Goal: Task Accomplishment & Management: Use online tool/utility

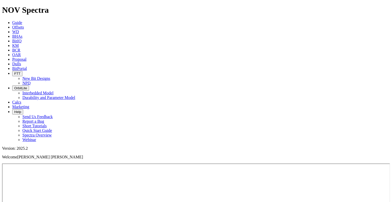
click at [22, 20] on link "Guide" at bounding box center [17, 22] width 10 height 4
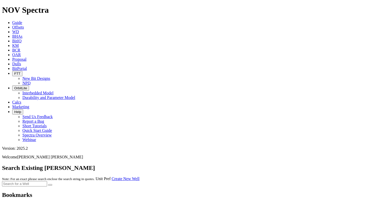
click at [47, 181] on input "text" at bounding box center [24, 183] width 45 height 5
click at [140, 176] on link "Create New Well" at bounding box center [126, 178] width 28 height 4
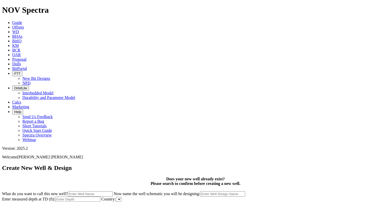
click at [276, 164] on form "Create New Well & Design Does your new well already exist? Please search to con…" at bounding box center [195, 185] width 387 height 43
click at [263, 164] on form "Create New Well & Design Does your new well already exist? Please search to con…" at bounding box center [195, 185] width 387 height 43
click at [113, 191] on input "What do you want to call this new well?" at bounding box center [90, 193] width 45 height 5
type input "KUAN 12.25"
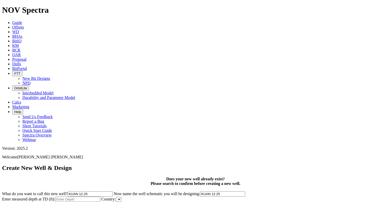
click at [100, 196] on input "Enter measured depth at TD (ft):" at bounding box center [77, 198] width 45 height 5
drag, startPoint x: 207, startPoint y: 118, endPoint x: 378, endPoint y: 51, distance: 183.2
click at [378, 164] on div "Create New Well & Design Does your new well already exist? Please search to con…" at bounding box center [195, 185] width 387 height 43
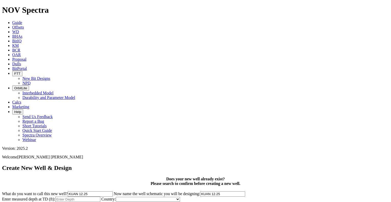
click at [100, 196] on input "Enter measured depth at TD (ft):" at bounding box center [77, 198] width 45 height 5
type input "6640"
click at [180, 197] on select "[GEOGRAPHIC_DATA] [GEOGRAPHIC_DATA] [GEOGRAPHIC_DATA] [GEOGRAPHIC_DATA] [GEOGRA…" at bounding box center [148, 199] width 64 height 5
select select "object:686"
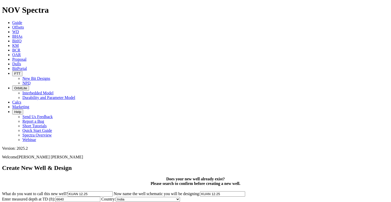
click at [180, 197] on select "[GEOGRAPHIC_DATA] [GEOGRAPHIC_DATA] [GEOGRAPHIC_DATA] [GEOGRAPHIC_DATA] [GEOGRA…" at bounding box center [148, 199] width 64 height 5
click at [259, 197] on select "-- Optional -- [GEOGRAPHIC_DATA] [GEOGRAPHIC_DATA] [GEOGRAPHIC_DATA] [GEOGRAPHI…" at bounding box center [241, 199] width 35 height 5
select select "object:800"
click at [224, 197] on select "-- Optional -- [GEOGRAPHIC_DATA] [GEOGRAPHIC_DATA] [GEOGRAPHIC_DATA] [GEOGRAPHI…" at bounding box center [241, 199] width 35 height 5
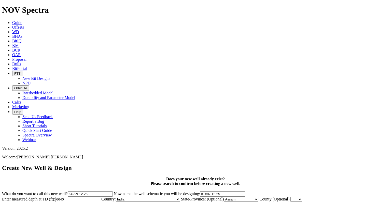
scroll to position [41, 0]
click at [291, 197] on select "--- r-84 --- --- ---" at bounding box center [297, 199] width 12 height 5
click at [198, 164] on form "Create New Well & Design Does your new well already exist? Please search to con…" at bounding box center [195, 185] width 387 height 43
click at [32, 202] on button "Add Well" at bounding box center [23, 204] width 18 height 5
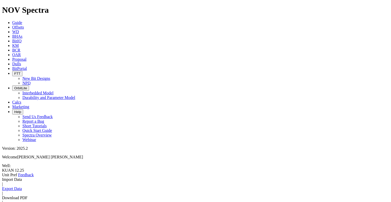
click at [22, 177] on link "Import Data" at bounding box center [12, 179] width 20 height 4
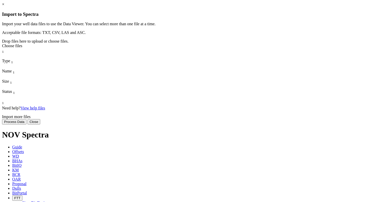
click at [202, 48] on div "Choose files" at bounding box center [195, 46] width 387 height 5
type input "C:\fakepath\KU-21(KUAN)_timebase_[DATE].asc"
click at [26, 124] on button "Process Data" at bounding box center [14, 121] width 24 height 5
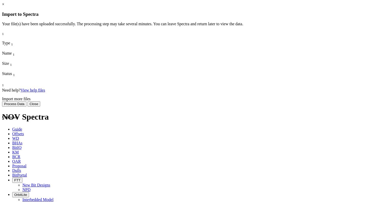
click at [26, 106] on button "Process Data" at bounding box center [14, 103] width 24 height 5
click at [40, 106] on button "Close" at bounding box center [34, 103] width 13 height 5
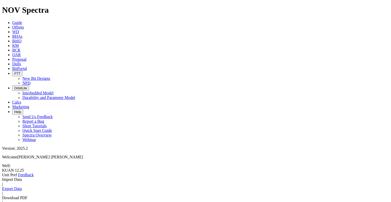
click at [22, 177] on link "Import Data" at bounding box center [12, 179] width 20 height 4
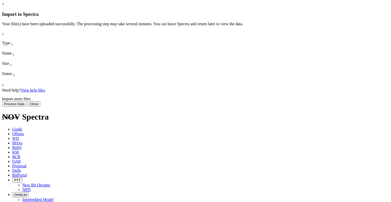
click at [20, 161] on span "746.39 KB" at bounding box center [11, 163] width 18 height 4
click at [59, 138] on span "KU-21(KUAN)_timebase_[DATE].asc" at bounding box center [30, 142] width 57 height 9
click at [2, 92] on icon at bounding box center [2, 92] width 0 height 0
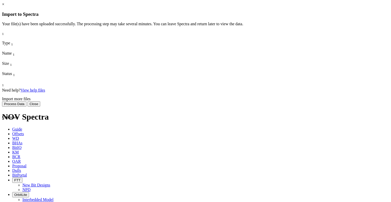
click at [26, 106] on button "Process Data" at bounding box center [14, 103] width 24 height 5
click at [187, 106] on div "× Import to Spectra Import your well data files to use the Data Viewer. You can…" at bounding box center [195, 54] width 387 height 104
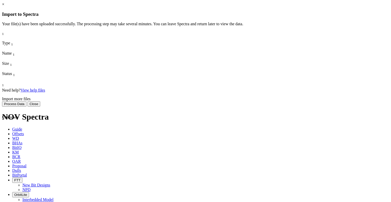
click at [26, 106] on button "Process Data" at bounding box center [14, 103] width 24 height 5
click at [178, 106] on div "× Import to Spectra Import your well data files to use the Data Viewer. You can…" at bounding box center [195, 54] width 387 height 104
click at [108, 106] on div "× Import to Spectra Import your well data files to use the Data Viewer. You can…" at bounding box center [195, 54] width 387 height 104
click at [40, 106] on button "Close" at bounding box center [34, 103] width 13 height 5
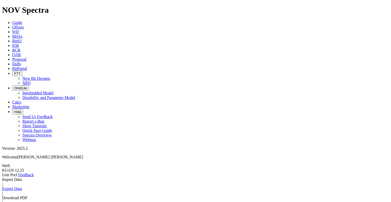
drag, startPoint x: 95, startPoint y: 49, endPoint x: 112, endPoint y: 50, distance: 17.6
drag, startPoint x: 112, startPoint y: 50, endPoint x: 133, endPoint y: 52, distance: 21.2
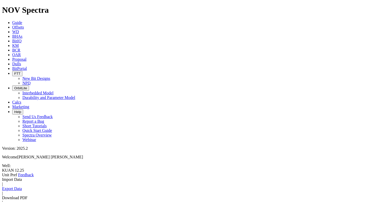
click at [22, 177] on link "Import Data" at bounding box center [12, 179] width 20 height 4
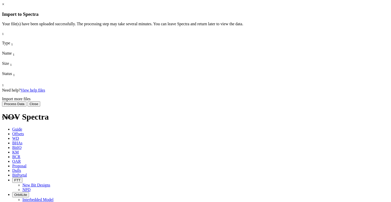
click at [26, 106] on button "Process Data" at bounding box center [14, 103] width 24 height 5
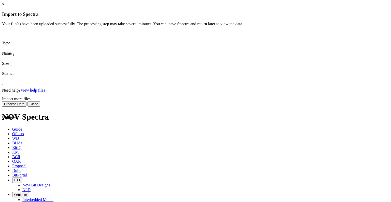
click at [26, 106] on button "Process Data" at bounding box center [14, 103] width 24 height 5
click at [209, 101] on div "Import more files" at bounding box center [195, 99] width 387 height 5
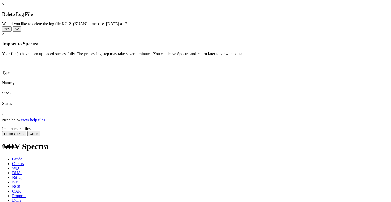
click at [12, 32] on button "Yes" at bounding box center [7, 28] width 10 height 5
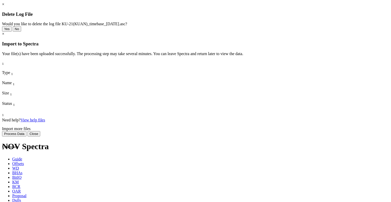
click at [12, 32] on button "Yes" at bounding box center [7, 28] width 10 height 5
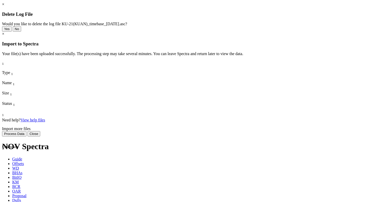
click at [12, 32] on button "Yes" at bounding box center [7, 28] width 10 height 5
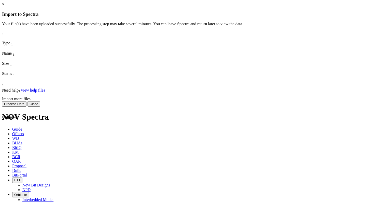
click at [262, 13] on h3 "Import to Spectra" at bounding box center [195, 14] width 387 height 6
click at [4, 6] on link "×" at bounding box center [3, 4] width 2 height 4
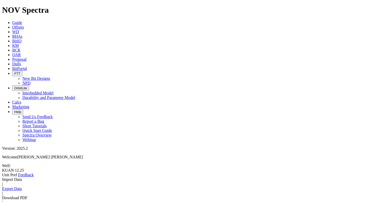
click at [22, 177] on link "Import Data" at bounding box center [12, 179] width 20 height 4
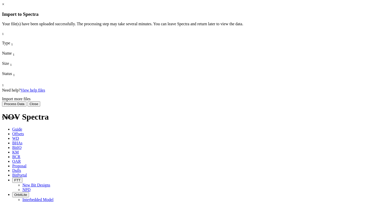
click at [209, 101] on div "Import more files" at bounding box center [195, 99] width 387 height 5
click at [217, 101] on div "Import more files" at bounding box center [195, 99] width 387 height 5
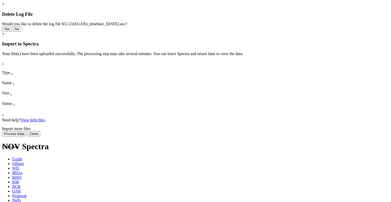
click at [12, 32] on button "Yes" at bounding box center [7, 28] width 10 height 5
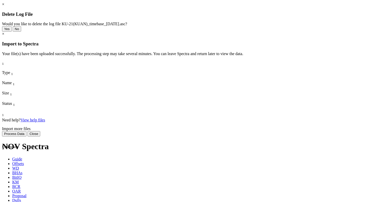
click at [12, 32] on button "Yes" at bounding box center [7, 28] width 10 height 5
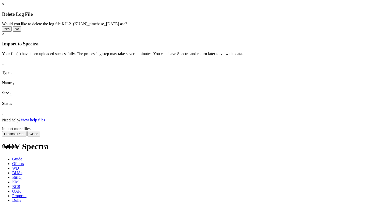
click at [12, 32] on button "Yes" at bounding box center [7, 28] width 10 height 5
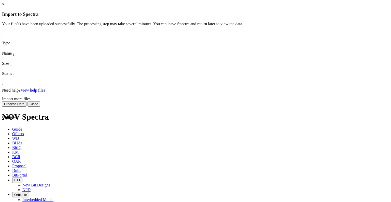
click at [40, 106] on button "Close" at bounding box center [34, 103] width 13 height 5
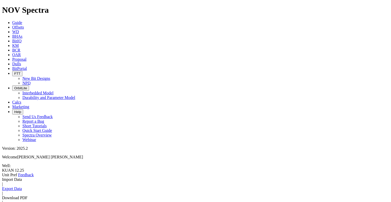
click at [22, 186] on link "Export Data" at bounding box center [12, 188] width 20 height 4
click at [28, 195] on link "Download PDF" at bounding box center [14, 197] width 25 height 4
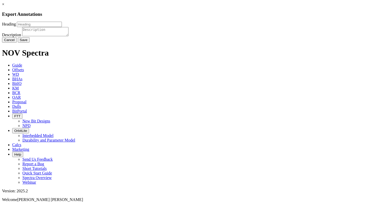
click at [4, 6] on link "×" at bounding box center [3, 4] width 2 height 4
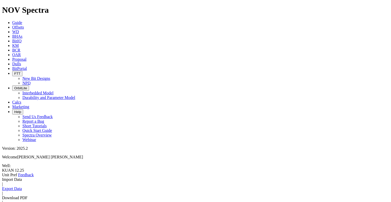
click at [22, 177] on link "Import Data" at bounding box center [12, 179] width 20 height 4
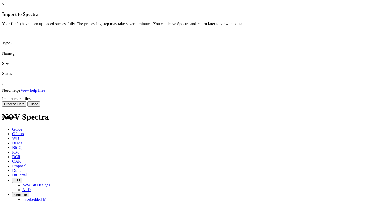
click at [209, 101] on div "Import more files" at bounding box center [195, 99] width 387 height 5
click at [210, 101] on div "Import more files" at bounding box center [195, 99] width 387 height 5
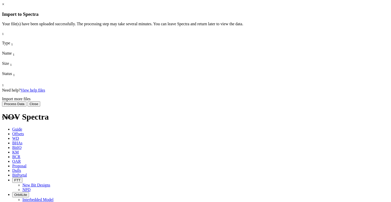
click at [210, 101] on div "Import more files" at bounding box center [195, 99] width 387 height 5
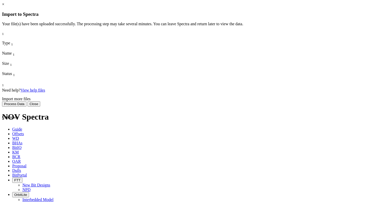
click at [210, 101] on div "Import more files" at bounding box center [195, 99] width 387 height 5
click at [2, 92] on icon at bounding box center [2, 92] width 0 height 0
click at [59, 138] on span "KU-21(KUAN)_timebase_[DATE].asc" at bounding box center [30, 142] width 57 height 9
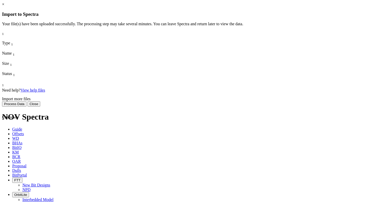
click at [59, 138] on span "KU-21(KUAN)_timebase_[DATE].asc" at bounding box center [30, 142] width 57 height 9
drag, startPoint x: 186, startPoint y: 62, endPoint x: 202, endPoint y: 62, distance: 15.0
click at [59, 138] on span "KU-21(KUAN)_timebase_[DATE].asc" at bounding box center [30, 142] width 57 height 9
click at [20, 161] on span "746.39 KB" at bounding box center [11, 163] width 18 height 4
drag, startPoint x: 210, startPoint y: 62, endPoint x: 213, endPoint y: 62, distance: 3.1
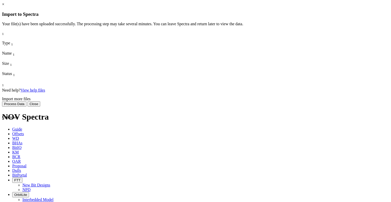
click at [20, 161] on span "746.39 KB" at bounding box center [11, 163] width 18 height 4
drag, startPoint x: 232, startPoint y: 61, endPoint x: 236, endPoint y: 61, distance: 3.3
click at [18, 184] on span "Uploaded" at bounding box center [10, 186] width 16 height 4
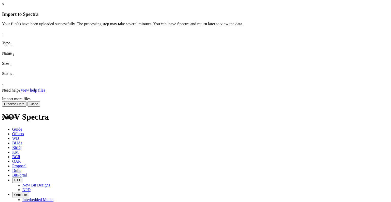
click at [18, 184] on span "Uploaded" at bounding box center [10, 186] width 16 height 4
click at [207, 101] on div "Import more files" at bounding box center [195, 99] width 387 height 5
click at [26, 106] on button "Process Data" at bounding box center [14, 103] width 24 height 5
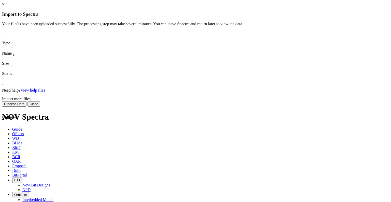
click at [26, 106] on button "Process Data" at bounding box center [14, 103] width 24 height 5
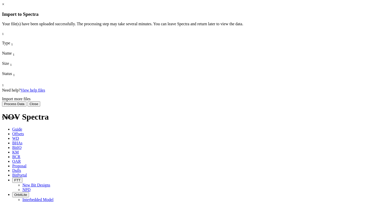
click at [334, 106] on div "× Import to Spectra Import your well data files to use the Data Viewer. You can…" at bounding box center [195, 54] width 387 height 104
click at [4, 6] on link "×" at bounding box center [3, 4] width 2 height 4
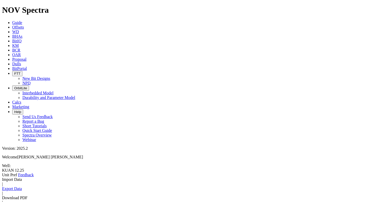
click at [17, 172] on link "Unit Pref" at bounding box center [9, 174] width 15 height 4
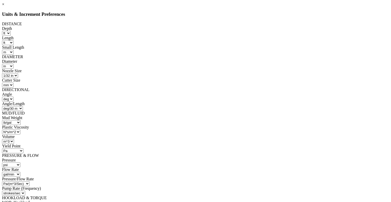
click at [11, 31] on select "ft m" at bounding box center [6, 33] width 9 height 5
select select "object:1380"
click at [11, 31] on select "ft m" at bounding box center [6, 33] width 9 height 5
click at [14, 50] on select "m in mm" at bounding box center [7, 52] width 11 height 5
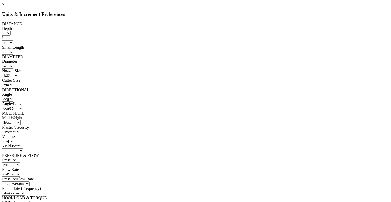
click at [14, 50] on select "m in mm" at bounding box center [7, 52] width 11 height 5
click at [14, 40] on select "ft m in mm" at bounding box center [7, 42] width 11 height 5
select select "object:1383"
click at [14, 40] on select "ft m in mm" at bounding box center [7, 42] width 11 height 5
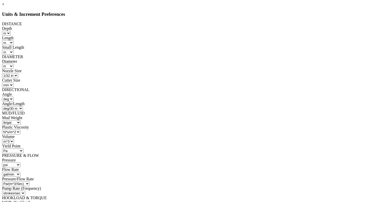
click at [14, 64] on select "in mm m" at bounding box center [7, 66] width 11 height 5
click at [14, 139] on select "m^3 ft^3 bbl" at bounding box center [8, 141] width 12 height 5
click at [23, 148] on select "Pa lb/100 ft^2 kg/cm^2" at bounding box center [12, 150] width 21 height 5
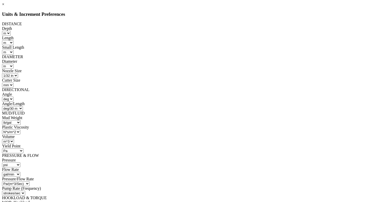
select select "object:1426"
click at [23, 148] on select "Pa lb/100 ft^2 kg/cm^2" at bounding box center [12, 150] width 21 height 5
click at [30, 181] on select "psi/(gal/min) psi/(bbl/min) kPa/(m^3/min) kPa/(liter/min) Pa/(m^3/Sec)" at bounding box center [16, 183] width 28 height 5
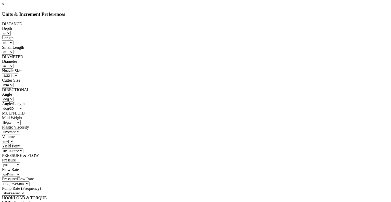
select select "object:1446"
click at [30, 181] on select "psi/(gal/min) psi/(bbl/min) kPa/(m^3/min) kPa/(liter/min) Pa/(m^3/Sec)" at bounding box center [16, 183] width 28 height 5
click at [20, 172] on select "liter/min gal/min m^3/min bbl/min bbl/hr m^3/sec" at bounding box center [11, 174] width 18 height 5
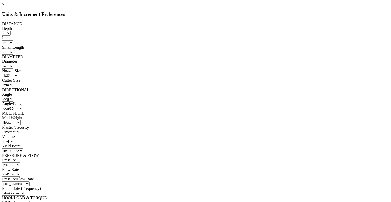
click at [258, 195] on div at bounding box center [195, 195] width 387 height 0
click at [25, 191] on select "strokes/sec strokes/min" at bounding box center [13, 193] width 23 height 5
select select "object:1453"
click at [25, 191] on select "strokes/sec strokes/min" at bounding box center [13, 193] width 23 height 5
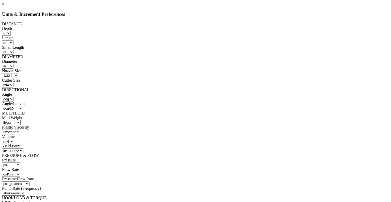
select select "object:1461"
select select "object:1469"
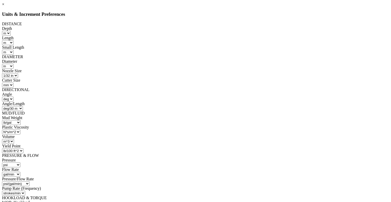
select select "object:1484"
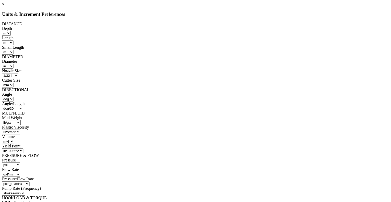
select select "object:1487"
select select "object:1494"
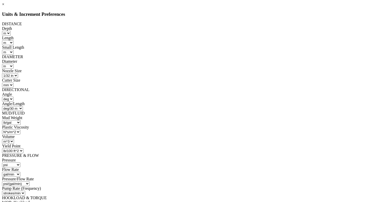
scroll to position [73, 0]
select select "object:1512"
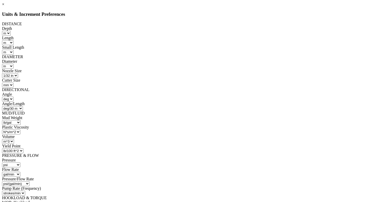
select select "object:1544"
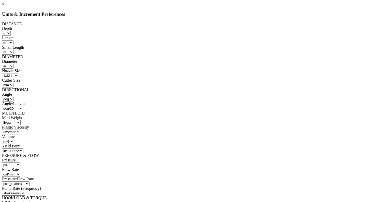
select select "object:1550"
select select "object:1558"
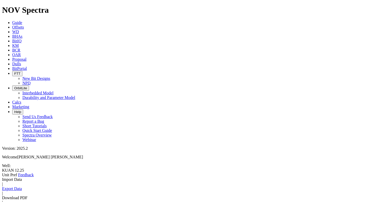
type input "KUAN 12.25"
click at [32, 168] on div "KUAN 12.25 KUAN 12.25" at bounding box center [195, 170] width 387 height 5
click at [22, 178] on link "Import Data" at bounding box center [12, 180] width 20 height 4
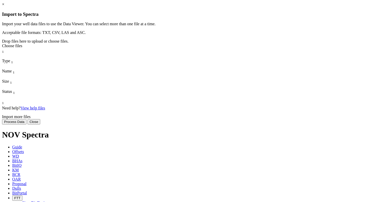
click at [200, 48] on div "Choose files" at bounding box center [195, 46] width 387 height 5
type input "C:\fakepath\excel 10th time based data.xlsx"
click at [196, 48] on div "Choose files" at bounding box center [195, 46] width 387 height 5
type input "C:\fakepath\excel 10th time based data.xlsx"
click at [213, 119] on div "Import more files" at bounding box center [195, 116] width 387 height 5
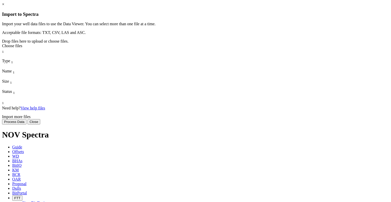
type input "C:\fakepath\excel 10th time based data.xlsx"
click at [200, 48] on div "Choose files" at bounding box center [195, 46] width 387 height 5
type input "C:\fakepath\excel 10th time based data.xlsx"
click at [205, 119] on div "Import more files" at bounding box center [195, 116] width 387 height 5
type input "C:\fakepath\excel 10th time based data.xlsx"
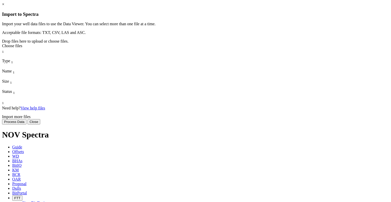
click at [26, 124] on button "Process Data" at bounding box center [14, 121] width 24 height 5
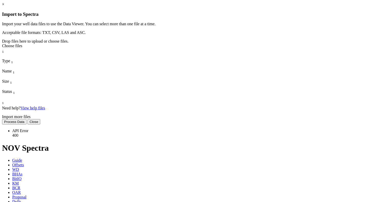
click at [4, 6] on link "×" at bounding box center [3, 4] width 2 height 4
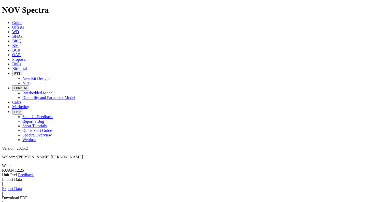
click at [27, 177] on div "Import Data | Export Data | Download PDF | Toggle Scale | Reset Zoom Background…" at bounding box center [195, 197] width 387 height 41
click at [22, 177] on link "Import Data" at bounding box center [12, 179] width 20 height 4
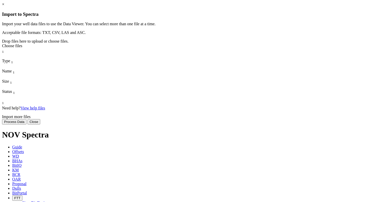
click at [204, 48] on div "Choose files" at bounding box center [195, 46] width 387 height 5
type input "C:\fakepath\KU-21(KUAN)_timebase_[DATE].asc"
click at [26, 124] on button "Process Data" at bounding box center [14, 121] width 24 height 5
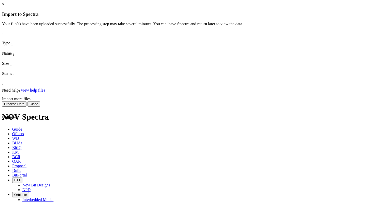
click at [26, 106] on button "Process Data" at bounding box center [14, 103] width 24 height 5
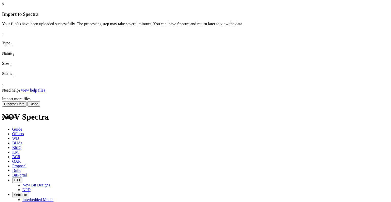
click at [26, 106] on button "Process Data" at bounding box center [14, 103] width 24 height 5
click at [4, 6] on link "×" at bounding box center [3, 4] width 2 height 4
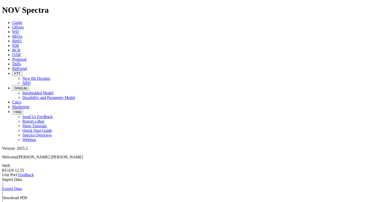
click at [22, 177] on link "Import Data" at bounding box center [12, 179] width 20 height 4
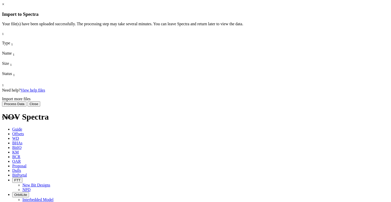
click at [26, 106] on button "Process Data" at bounding box center [14, 103] width 24 height 5
click at [18, 115] on span "Unknown" at bounding box center [10, 117] width 16 height 4
drag, startPoint x: 149, startPoint y: 62, endPoint x: 174, endPoint y: 88, distance: 35.7
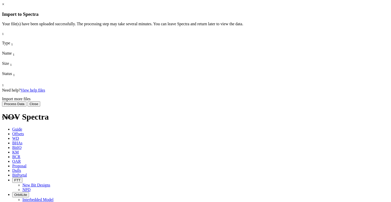
click at [137, 92] on div "Unknown KU-21(KUAN)_timebase_[DATE].asc 746.39 KB Uploaded" at bounding box center [69, 115] width 135 height 46
click at [26, 106] on button "Process Data" at bounding box center [14, 103] width 24 height 5
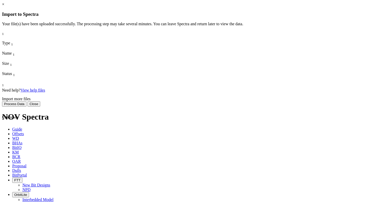
click at [26, 106] on button "Process Data" at bounding box center [14, 103] width 24 height 5
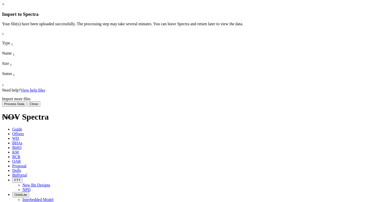
click at [26, 106] on button "Process Data" at bounding box center [14, 103] width 24 height 5
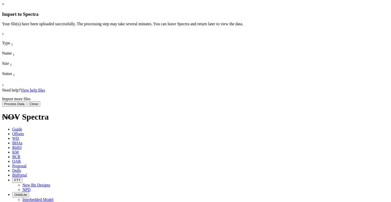
click at [26, 106] on button "Process Data" at bounding box center [14, 103] width 24 height 5
click at [4, 6] on link "×" at bounding box center [3, 4] width 2 height 4
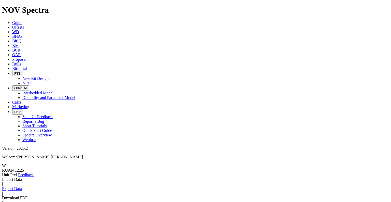
click at [2, 177] on icon at bounding box center [2, 177] width 0 height 0
click at [2, 177] on link at bounding box center [2, 177] width 0 height 0
click at [2, 177] on icon at bounding box center [2, 177] width 0 height 0
click at [22, 177] on link "Import Data" at bounding box center [12, 179] width 20 height 4
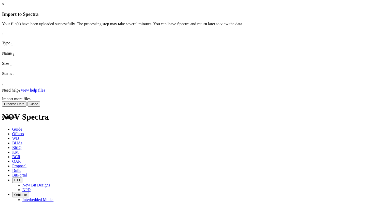
click at [59, 138] on span "KU-21(KUAN)_timebase_[DATE].asc" at bounding box center [30, 142] width 57 height 9
click at [26, 106] on button "Process Data" at bounding box center [14, 103] width 24 height 5
click at [18, 115] on span "Unknown" at bounding box center [10, 117] width 16 height 4
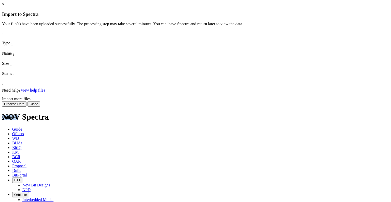
click at [18, 115] on span "Unknown" at bounding box center [10, 117] width 16 height 4
drag, startPoint x: 147, startPoint y: 62, endPoint x: 138, endPoint y: 63, distance: 8.7
click at [2, 92] on span at bounding box center [2, 92] width 0 height 0
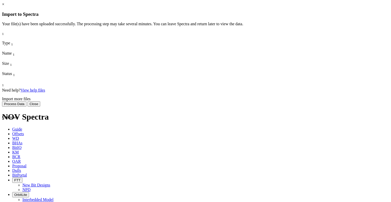
click at [236, 106] on div "Need help? View help files Import more files Process Data Close" at bounding box center [195, 97] width 387 height 19
click at [26, 106] on button "Process Data" at bounding box center [14, 103] width 24 height 5
click at [4, 6] on link "×" at bounding box center [3, 4] width 2 height 4
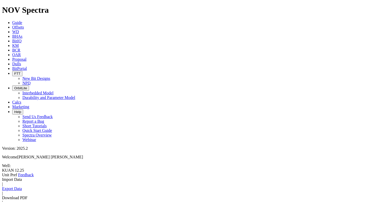
click at [22, 177] on link "Import Data" at bounding box center [12, 179] width 20 height 4
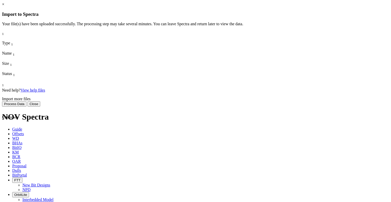
click at [26, 106] on button "Process Data" at bounding box center [14, 103] width 24 height 5
click at [4, 6] on link "×" at bounding box center [3, 4] width 2 height 4
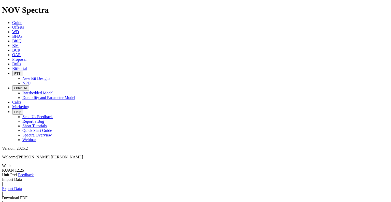
click at [22, 177] on link "Import Data" at bounding box center [12, 179] width 20 height 4
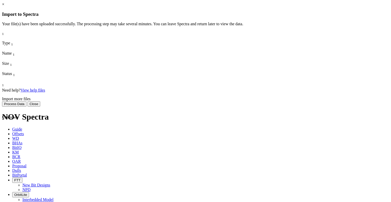
click at [40, 138] on div "KU-21(KUAN)_timebase_[DATE].asc" at bounding box center [21, 149] width 38 height 23
drag, startPoint x: 202, startPoint y: 67, endPoint x: 204, endPoint y: 62, distance: 5.3
click at [28, 161] on div "746.39 KB" at bounding box center [14, 172] width 25 height 23
click at [20, 161] on span "746.39 KB" at bounding box center [11, 163] width 18 height 4
click at [26, 106] on button "Process Data" at bounding box center [14, 103] width 24 height 5
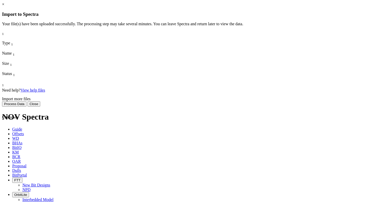
click at [26, 106] on button "Process Data" at bounding box center [14, 103] width 24 height 5
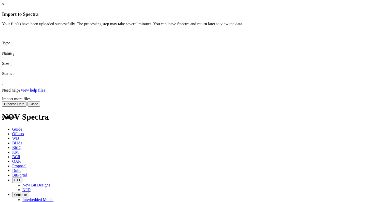
click at [26, 106] on button "Process Data" at bounding box center [14, 103] width 24 height 5
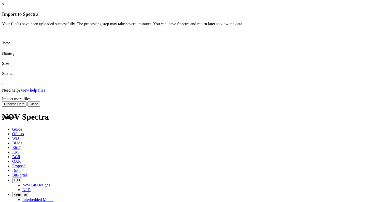
click at [26, 106] on button "Process Data" at bounding box center [14, 103] width 24 height 5
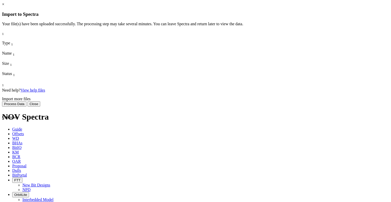
click at [26, 106] on button "Process Data" at bounding box center [14, 103] width 24 height 5
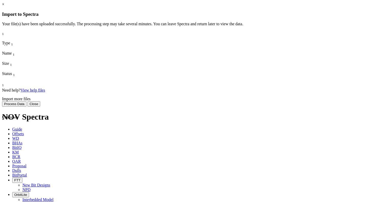
click at [26, 106] on button "Process Data" at bounding box center [14, 103] width 24 height 5
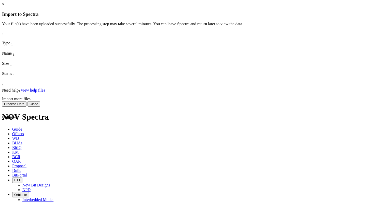
click at [26, 106] on button "Process Data" at bounding box center [14, 103] width 24 height 5
click at [20, 161] on span "746.39 KB" at bounding box center [11, 163] width 18 height 4
drag, startPoint x: 206, startPoint y: 62, endPoint x: 236, endPoint y: 85, distance: 38.5
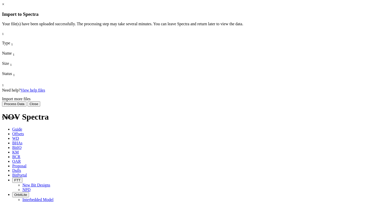
click at [137, 92] on div "Unknown KU-21(KUAN)_timebase_[DATE].asc 746.39 KB Uploaded" at bounding box center [69, 115] width 135 height 46
click at [59, 138] on span "KU-21(KUAN)_timebase_[DATE].asc" at bounding box center [30, 142] width 57 height 9
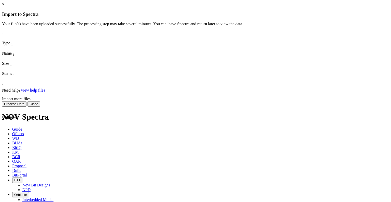
click at [18, 115] on span "Unknown" at bounding box center [10, 117] width 16 height 4
click at [2, 92] on span at bounding box center [2, 92] width 0 height 0
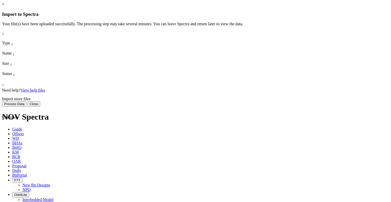
click at [40, 138] on div "KU-21(KUAN)_timebase_[DATE].asc" at bounding box center [21, 149] width 38 height 23
click at [291, 75] on div "× Import to Spectra Import your well data files to use the Data Viewer. You can…" at bounding box center [195, 54] width 387 height 104
click at [26, 106] on button "Process Data" at bounding box center [14, 103] width 24 height 5
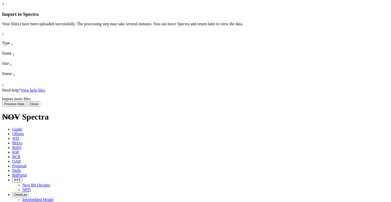
click at [26, 106] on button "Process Data" at bounding box center [14, 103] width 24 height 5
click at [4, 6] on link "×" at bounding box center [3, 4] width 2 height 4
